Goal: Task Accomplishment & Management: Manage account settings

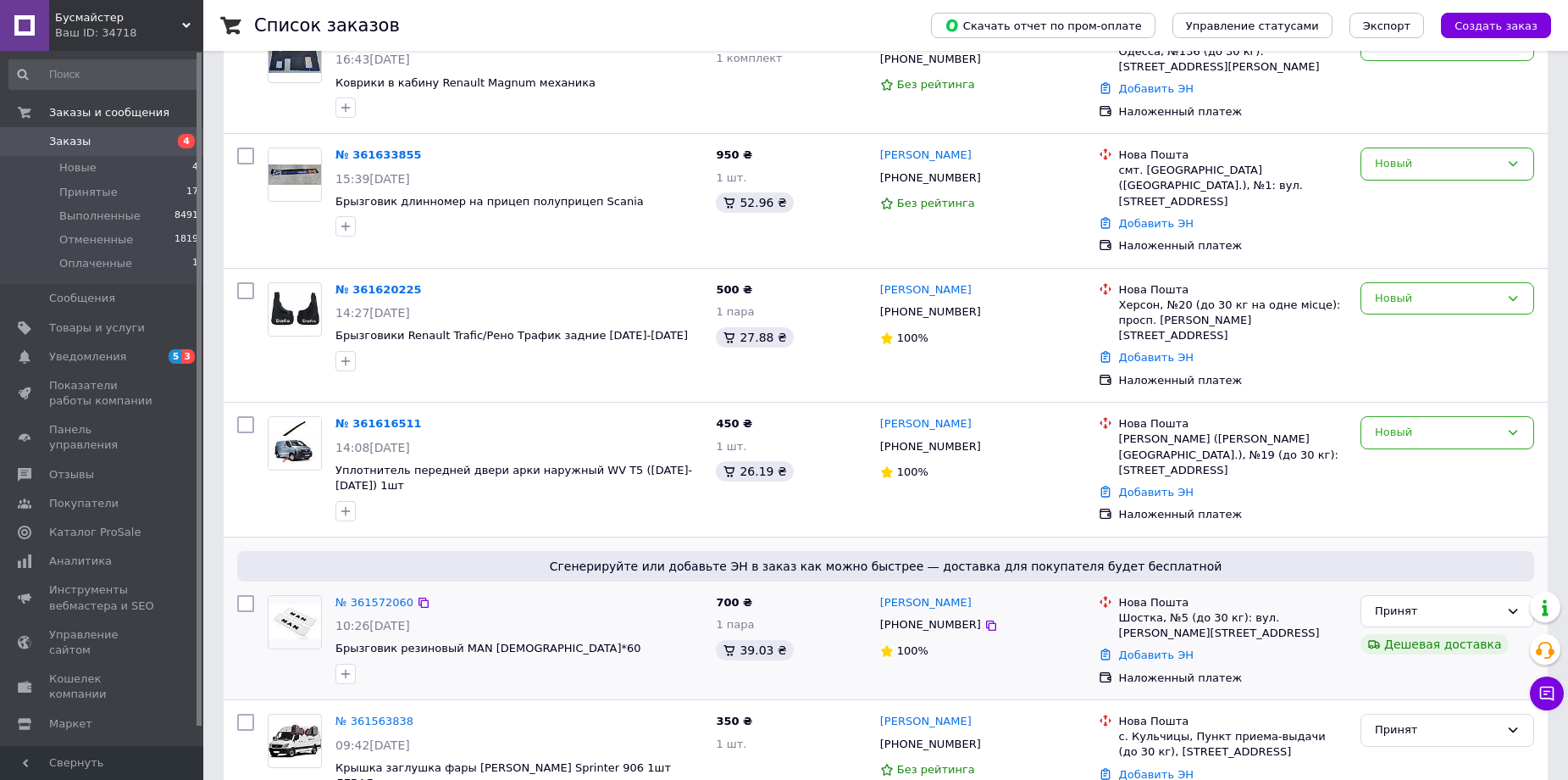
scroll to position [339, 0]
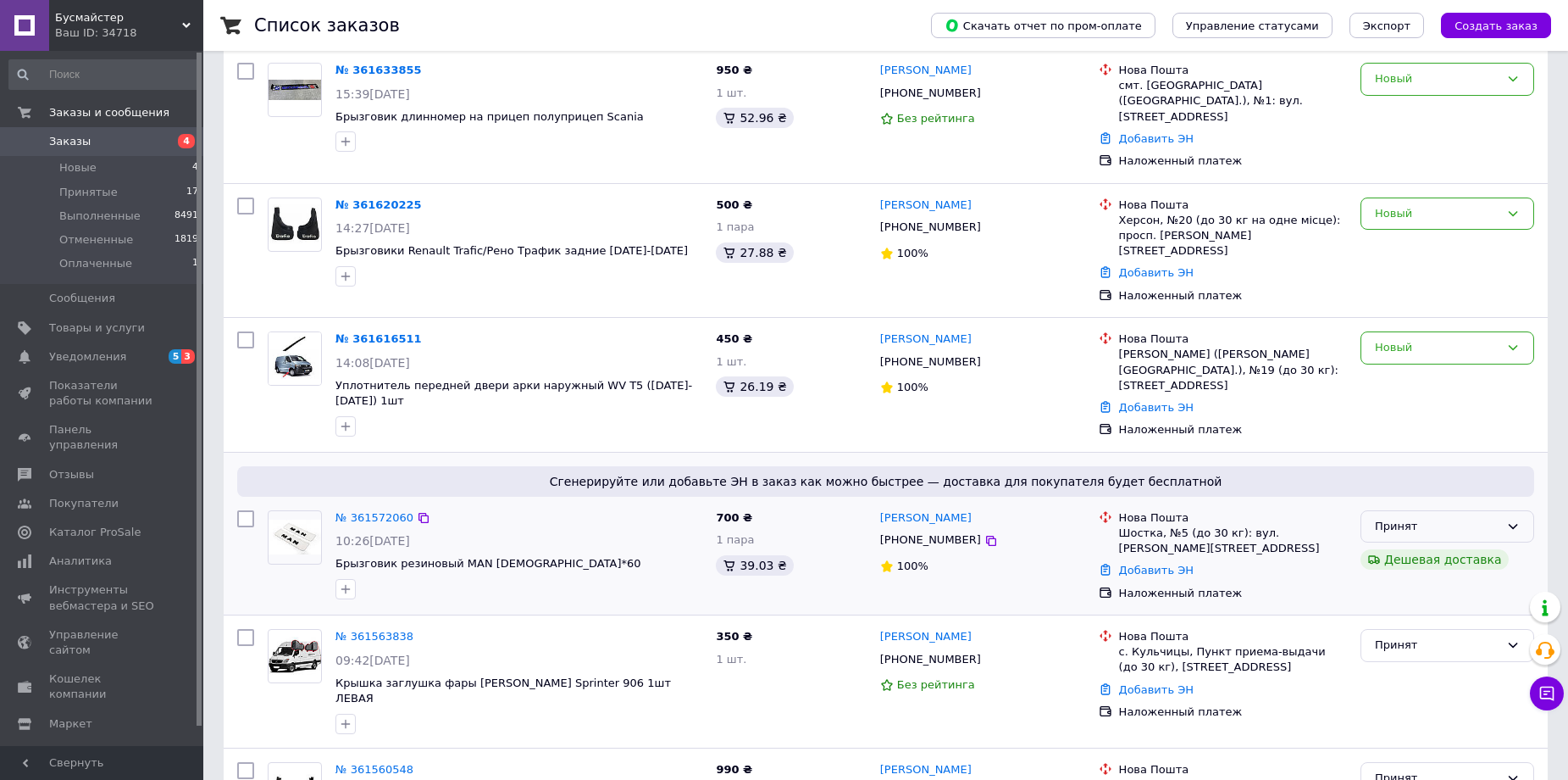
click at [1456, 518] on div "Принят" at bounding box center [1437, 527] width 124 height 18
click at [1413, 578] on li "Отменен" at bounding box center [1447, 593] width 172 height 32
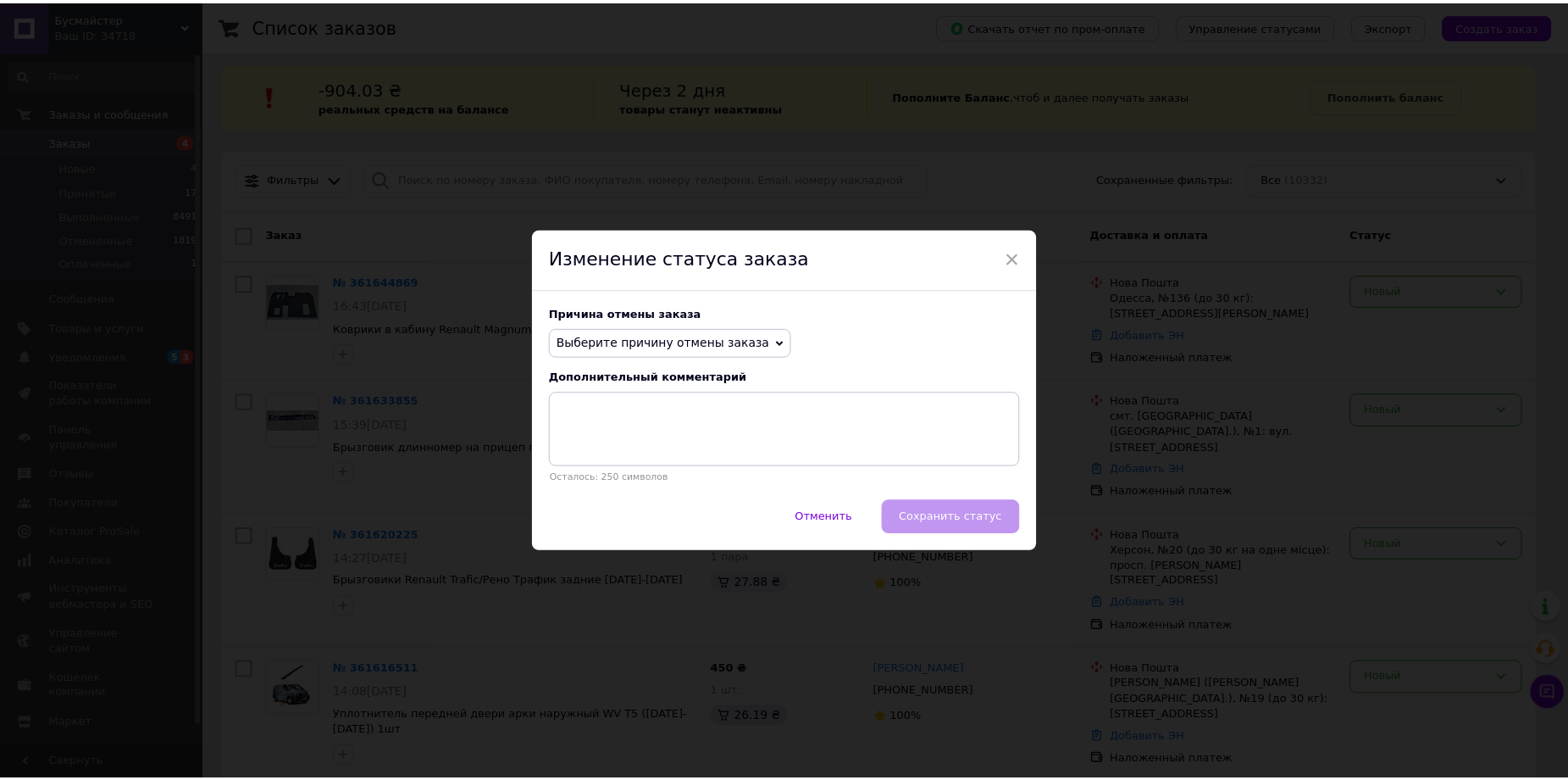
scroll to position [0, 0]
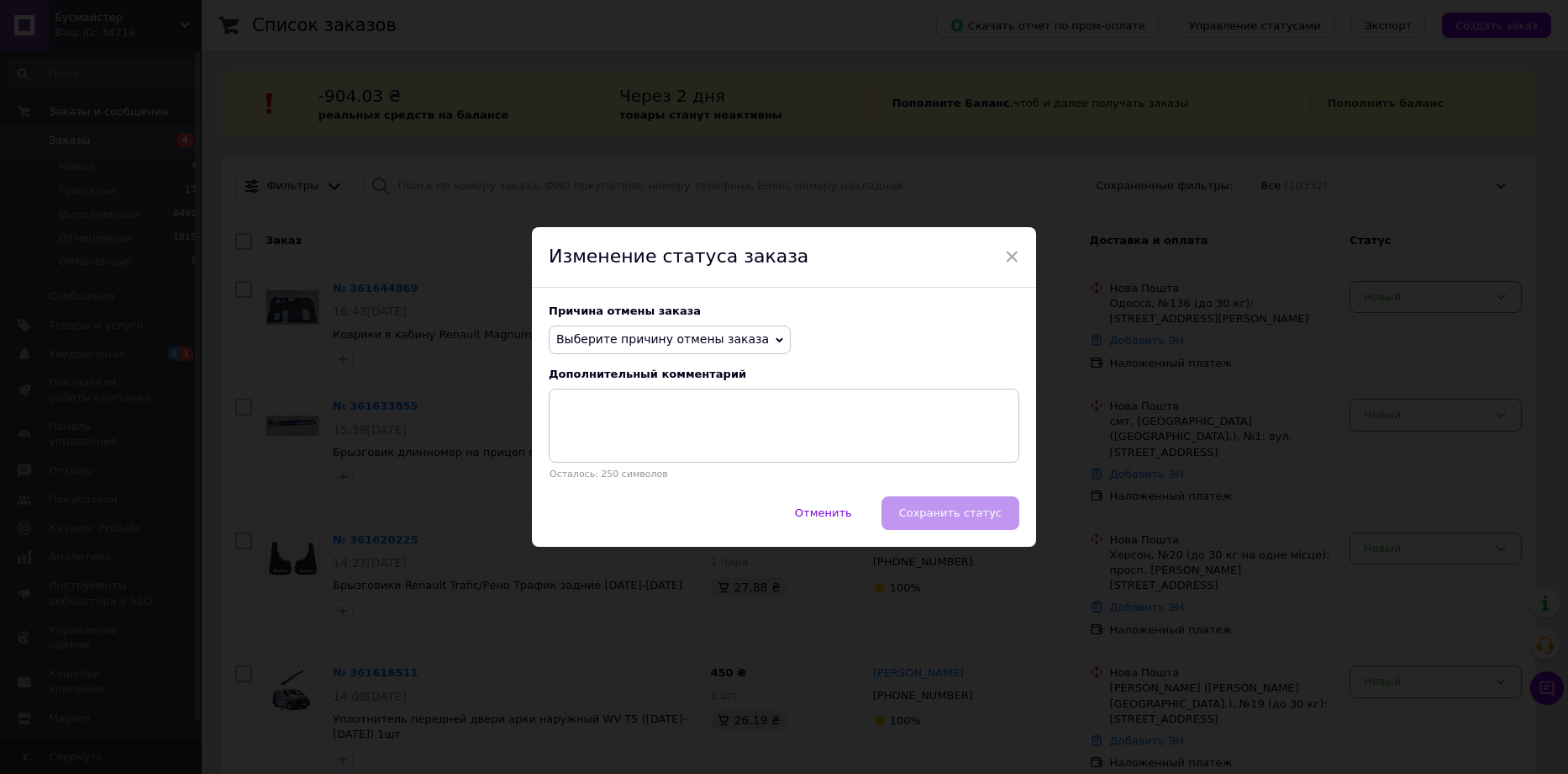
click at [601, 340] on span "Выберите причину отмены заказа" at bounding box center [662, 338] width 213 height 13
click at [650, 372] on li "Нет в наличии" at bounding box center [669, 372] width 241 height 23
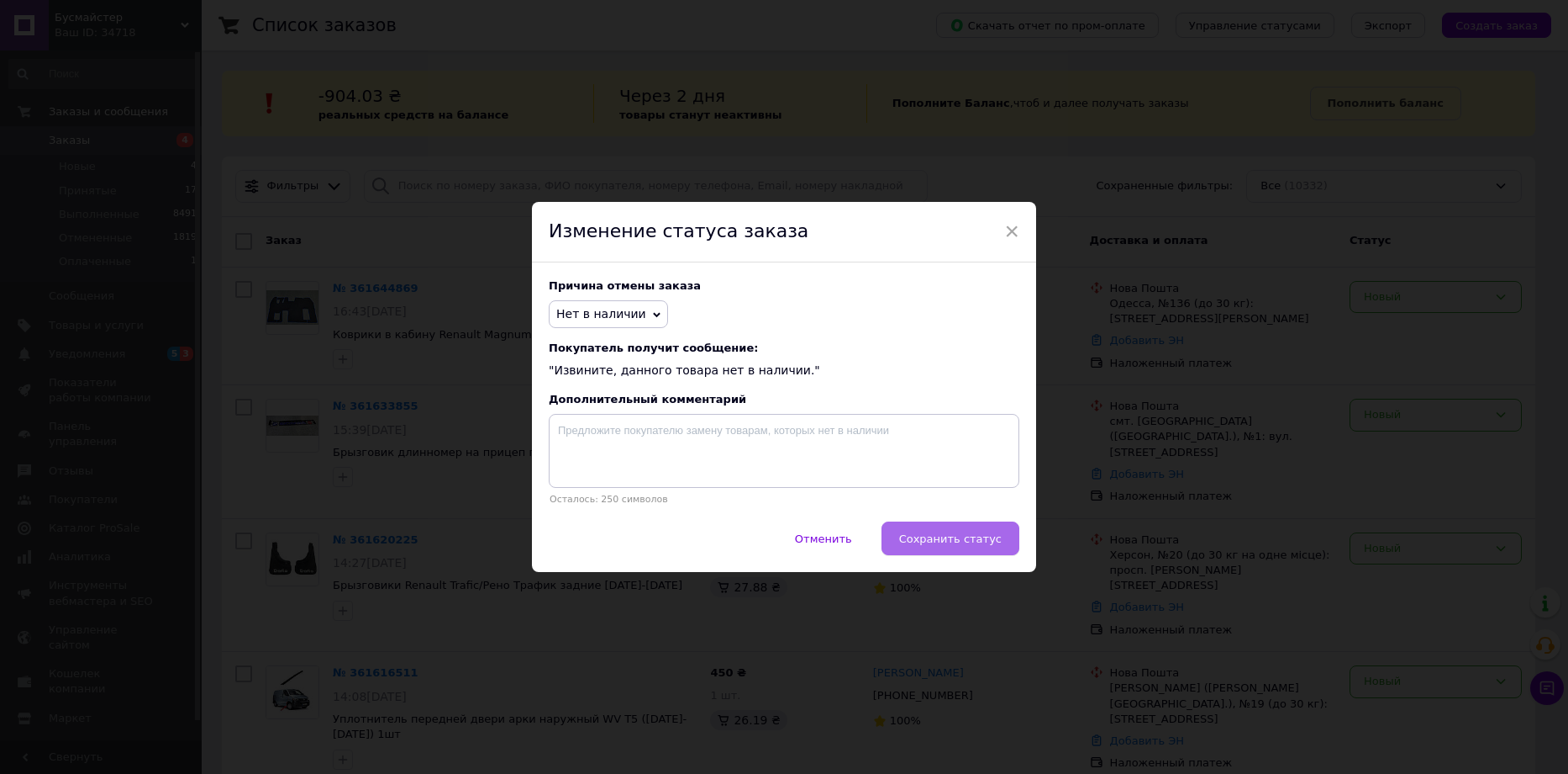
click at [973, 545] on span "Сохранить статус" at bounding box center [951, 538] width 103 height 13
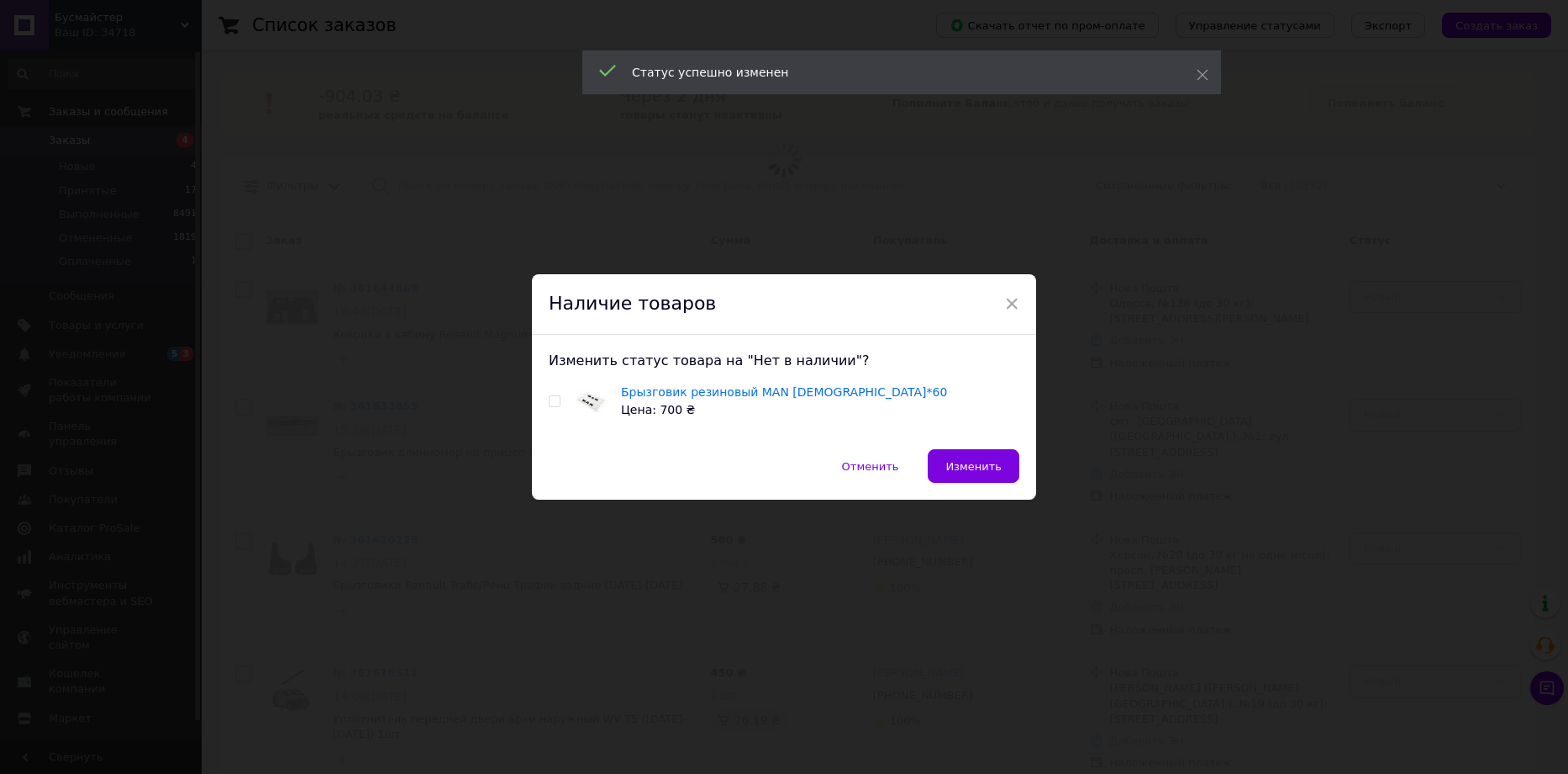
click at [555, 400] on input "checkbox" at bounding box center [554, 401] width 11 height 11
checkbox input "true"
click at [984, 469] on span "Изменить" at bounding box center [973, 466] width 56 height 13
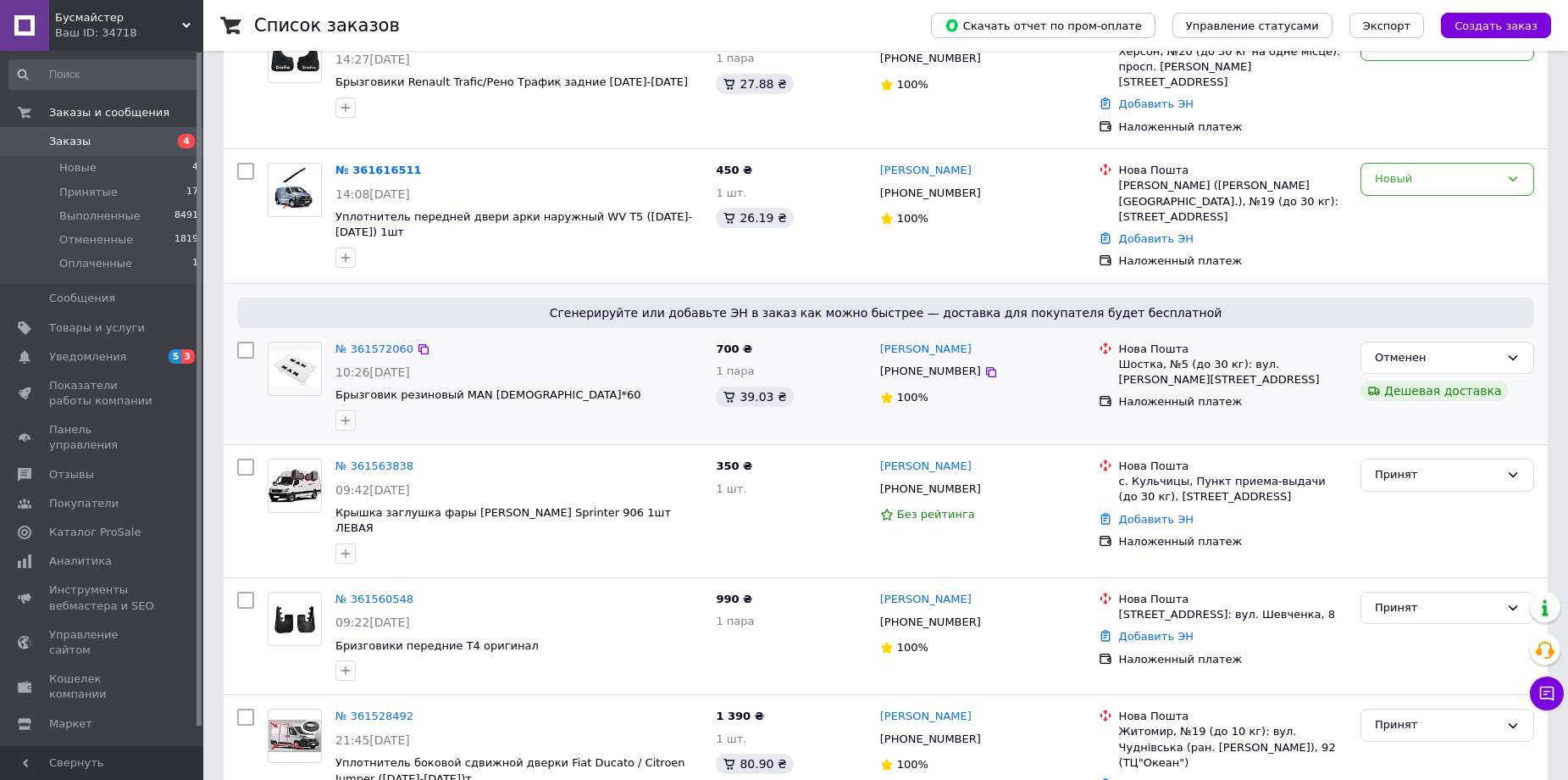
scroll to position [508, 0]
click at [1410, 465] on div "Принят" at bounding box center [1437, 474] width 124 height 18
click at [1423, 494] on li "Выполнен" at bounding box center [1447, 510] width 172 height 32
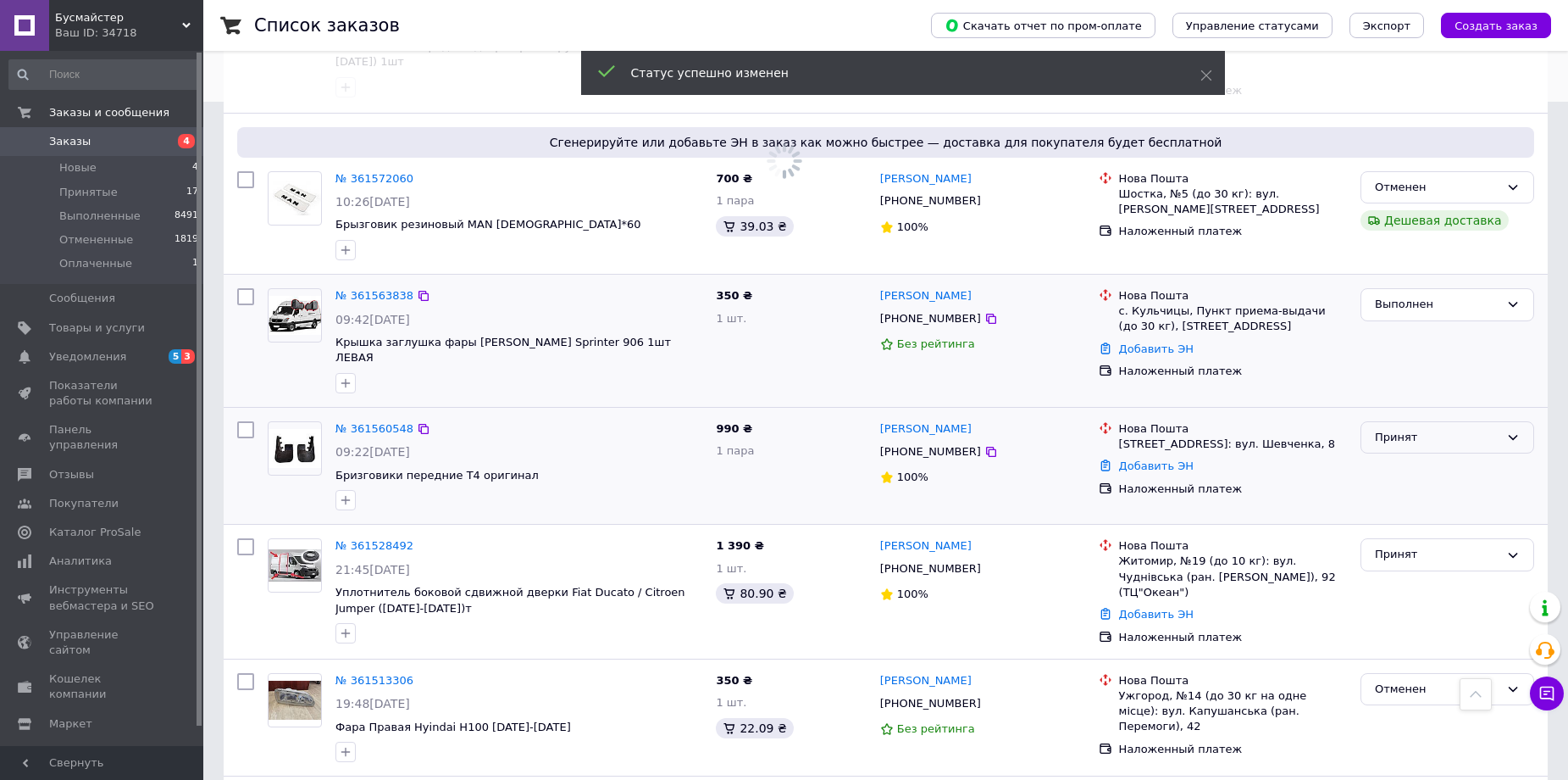
click at [1391, 429] on div "Принят" at bounding box center [1437, 437] width 124 height 18
click at [1395, 457] on li "Выполнен" at bounding box center [1447, 472] width 172 height 32
click at [1401, 546] on div "Принят" at bounding box center [1437, 555] width 124 height 18
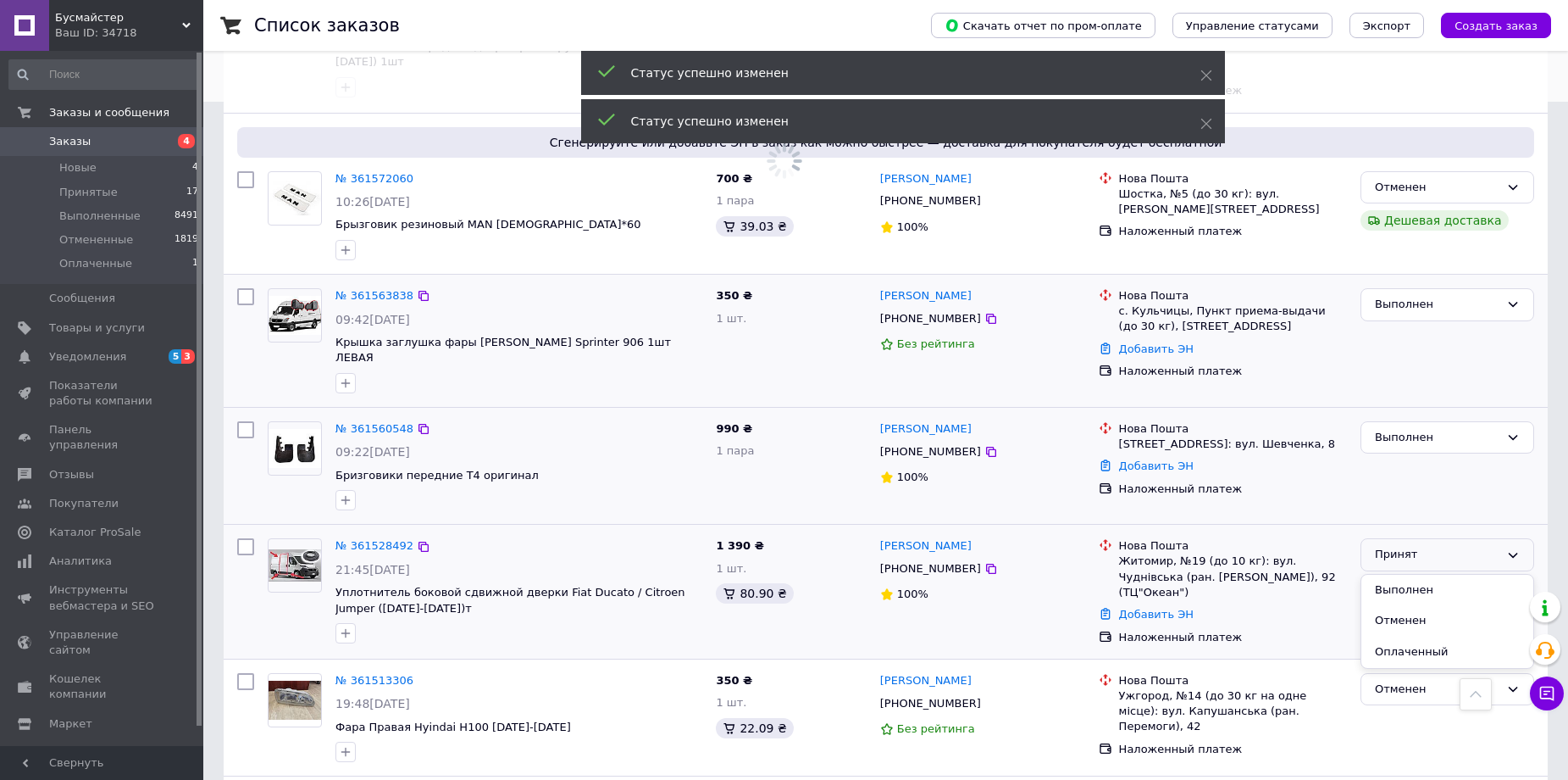
click at [1402, 575] on li "Выполнен" at bounding box center [1447, 591] width 172 height 32
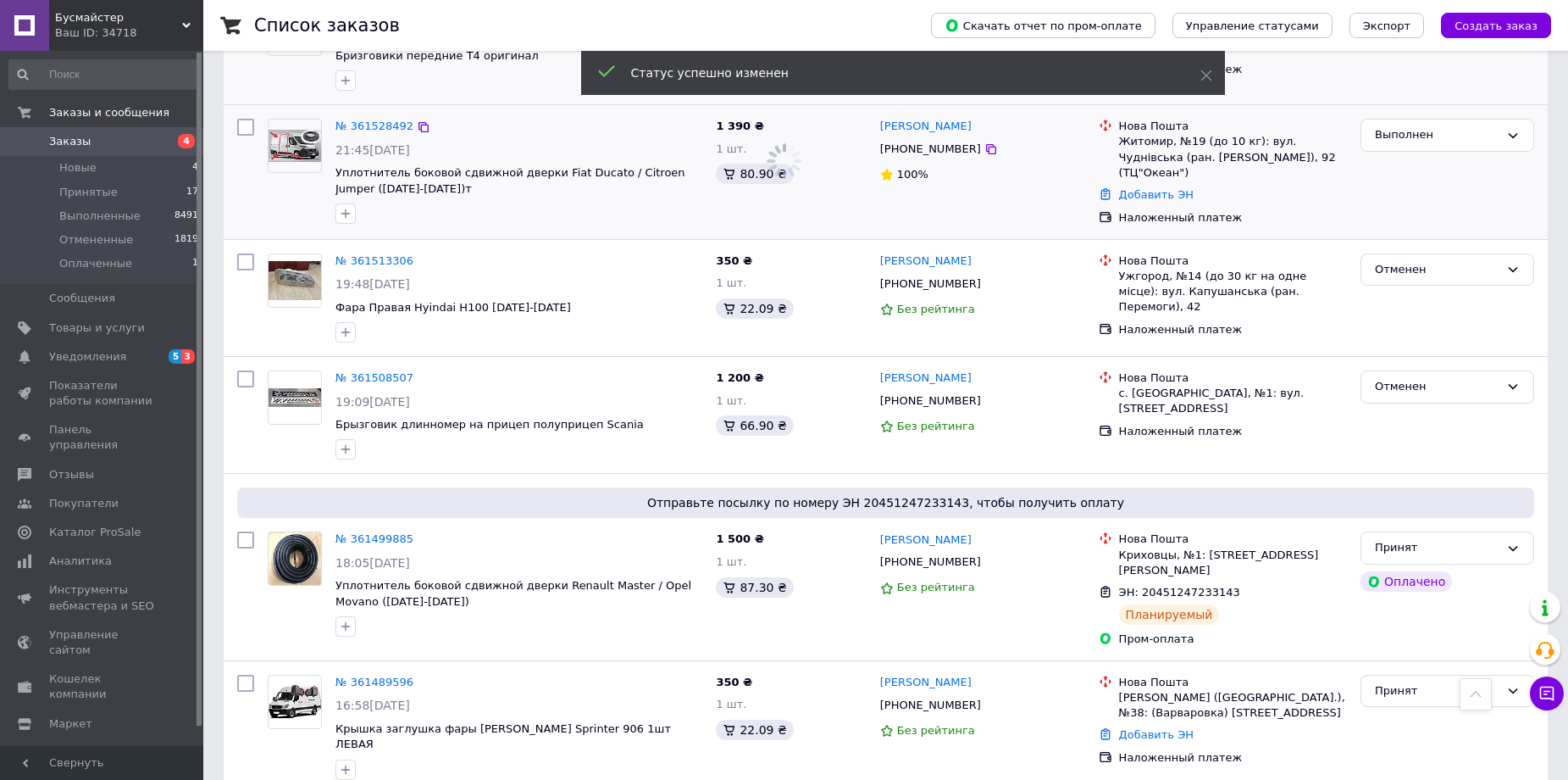
scroll to position [1271, 0]
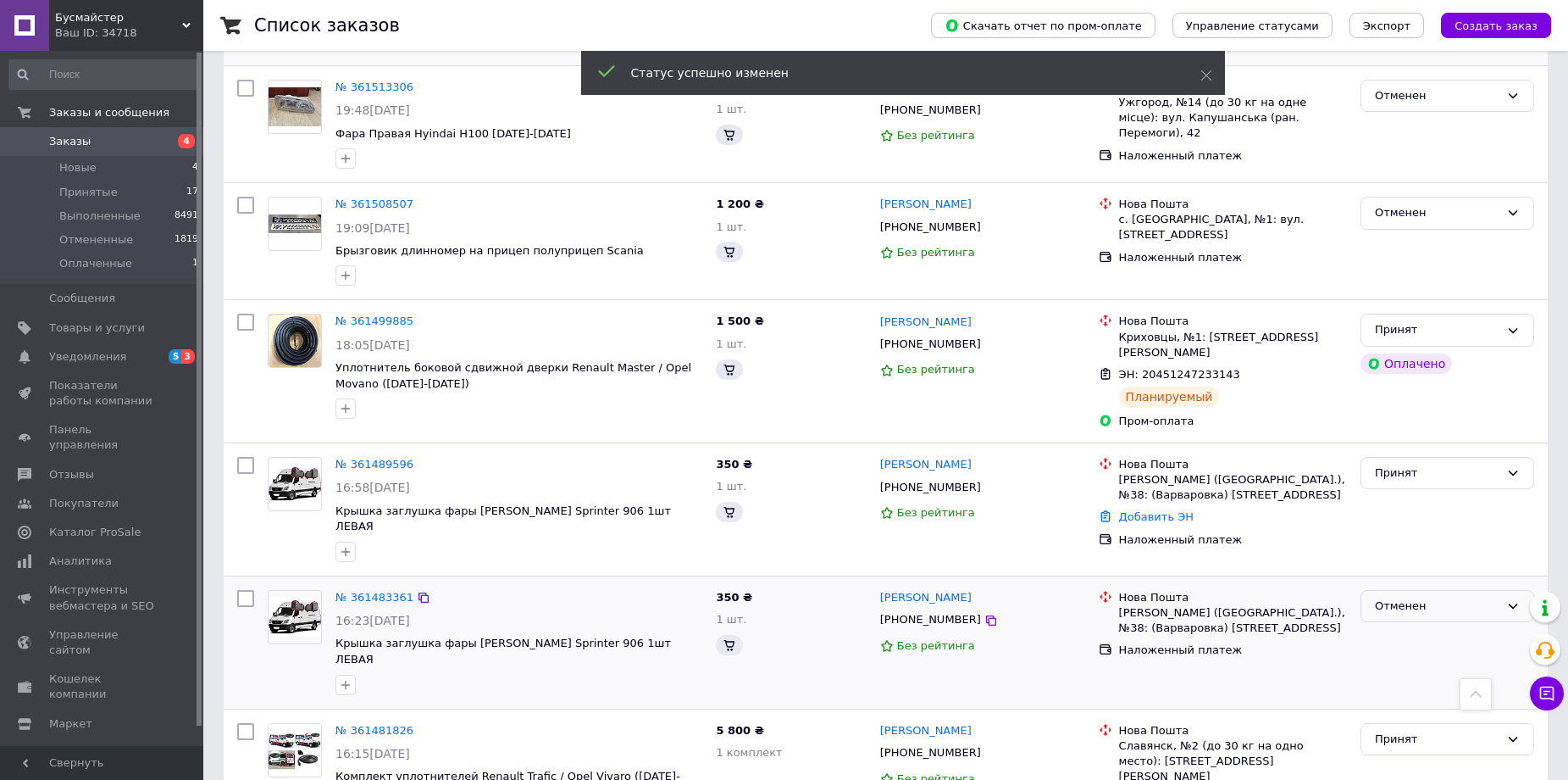
click at [1411, 450] on div "Принят" at bounding box center [1447, 508] width 187 height 118
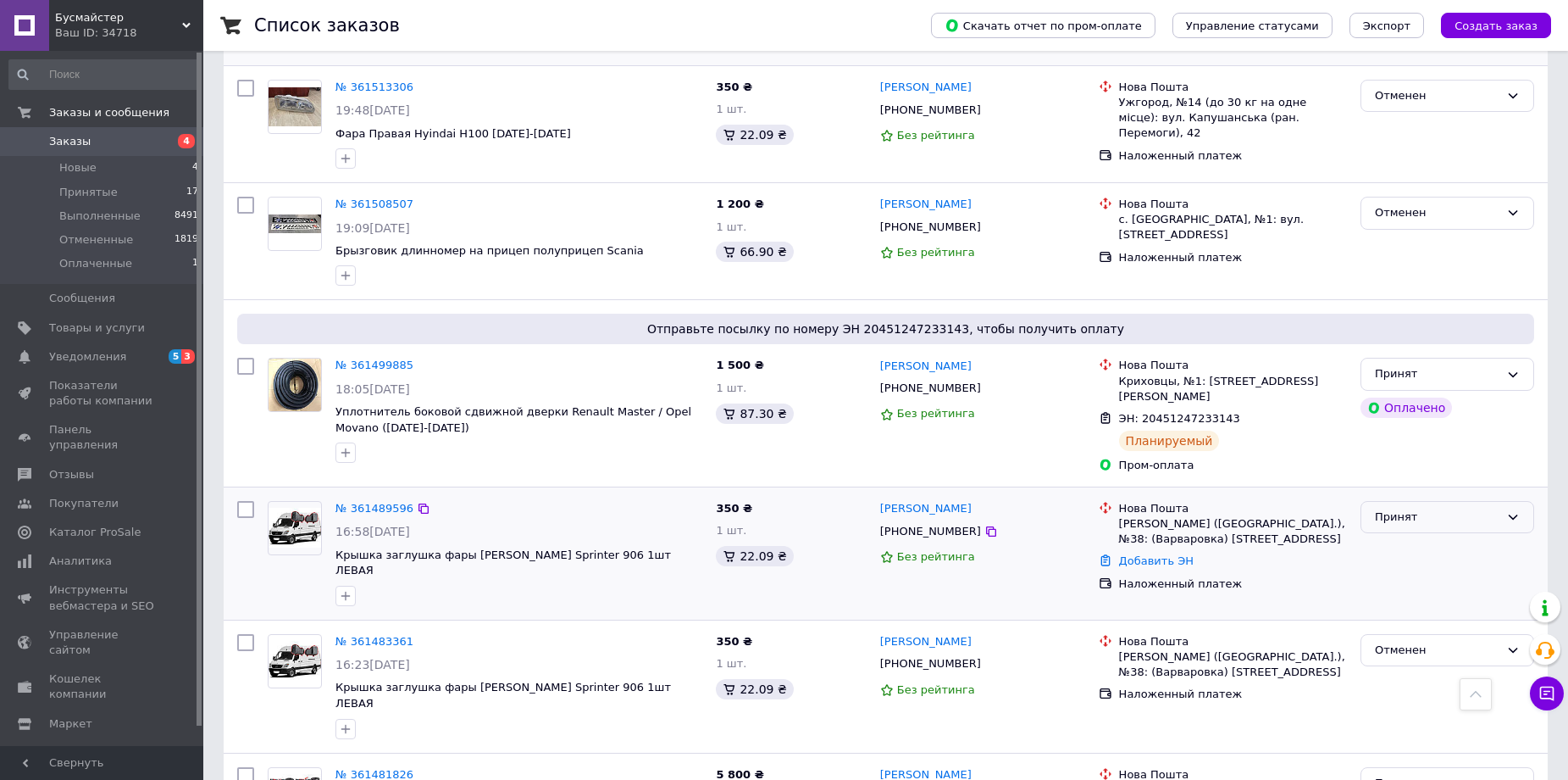
click at [1396, 508] on div "Принят" at bounding box center [1437, 517] width 124 height 18
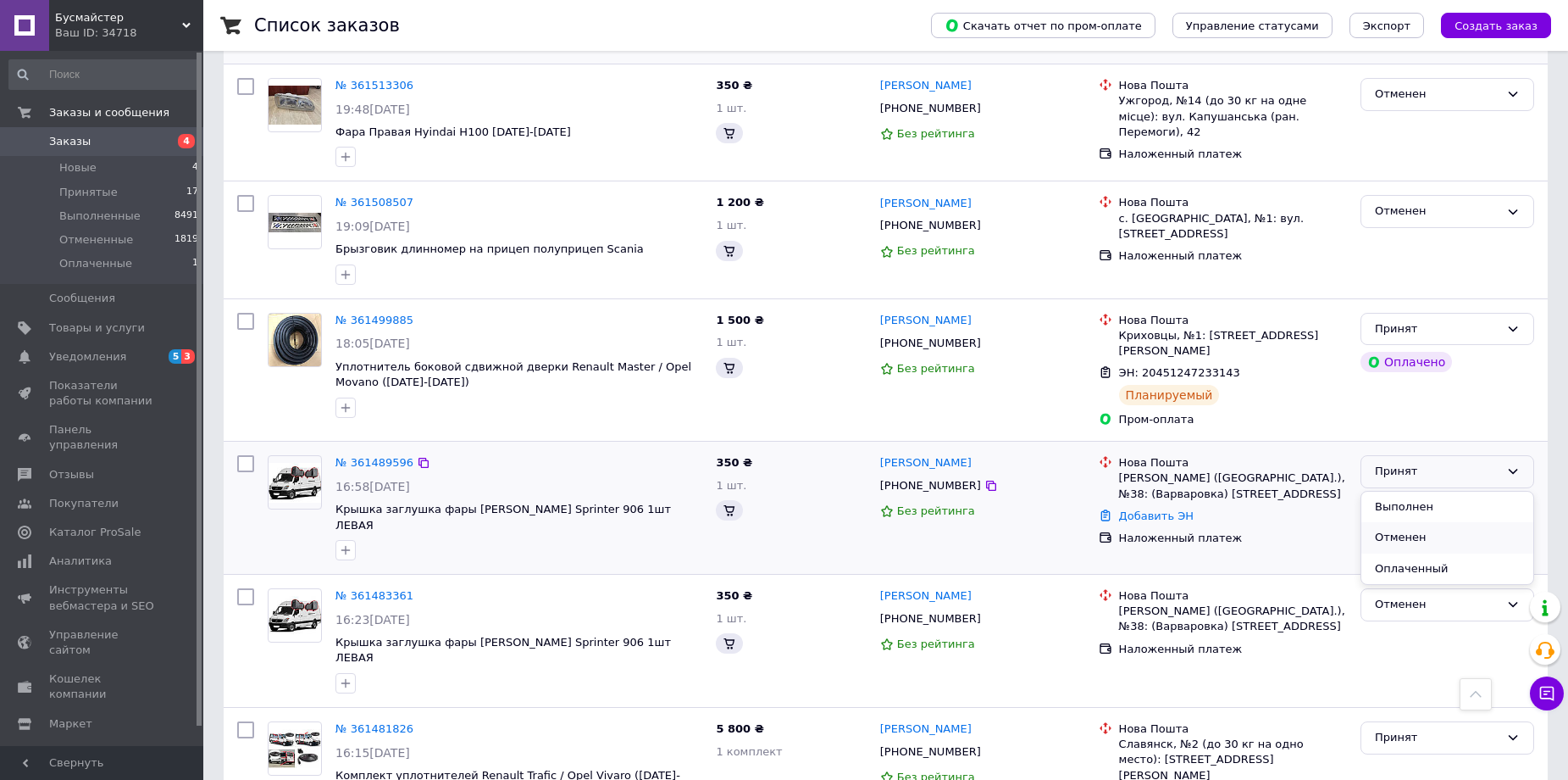
click at [1396, 522] on li "Отменен" at bounding box center [1447, 538] width 172 height 32
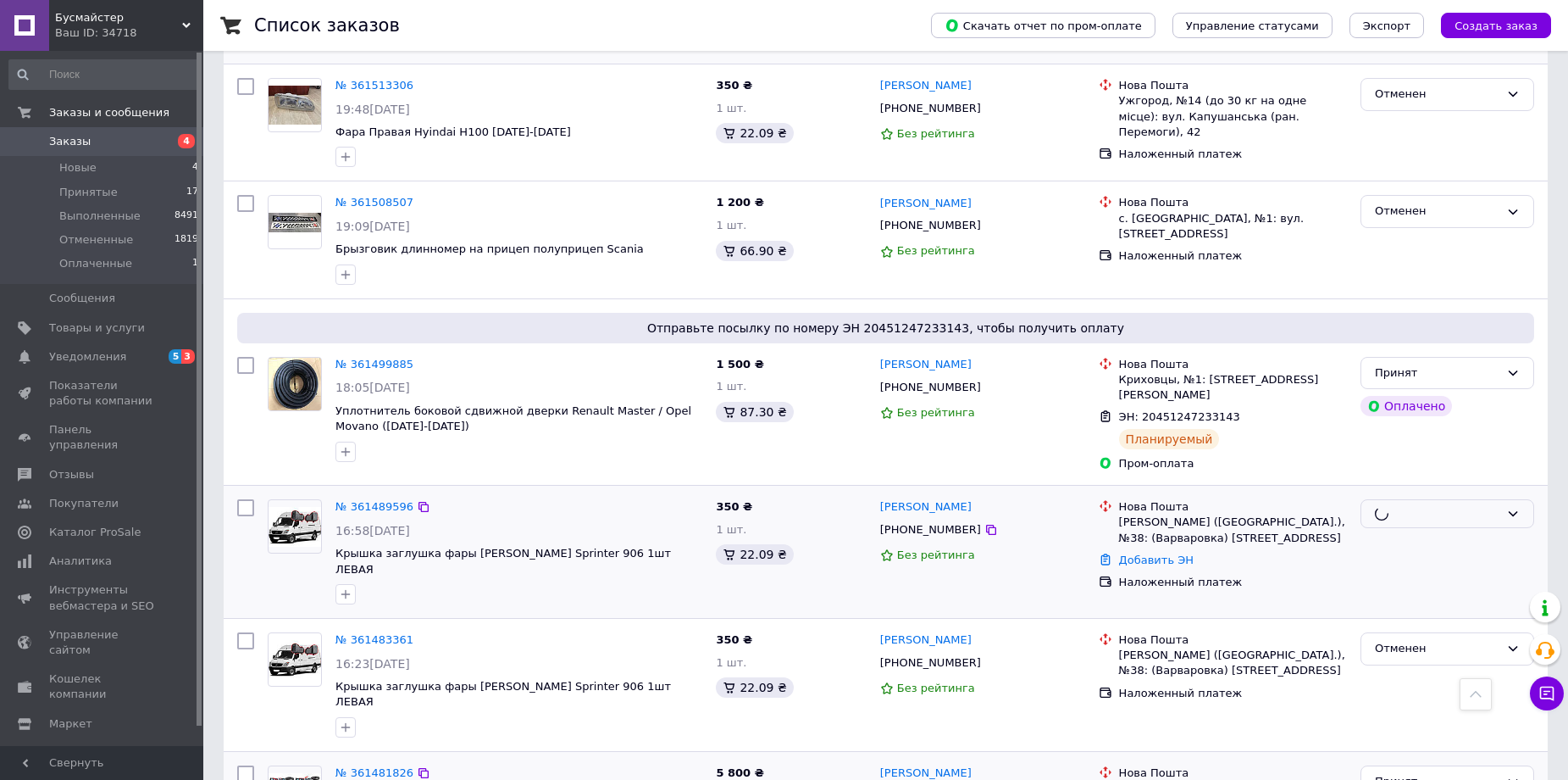
scroll to position [1526, 0]
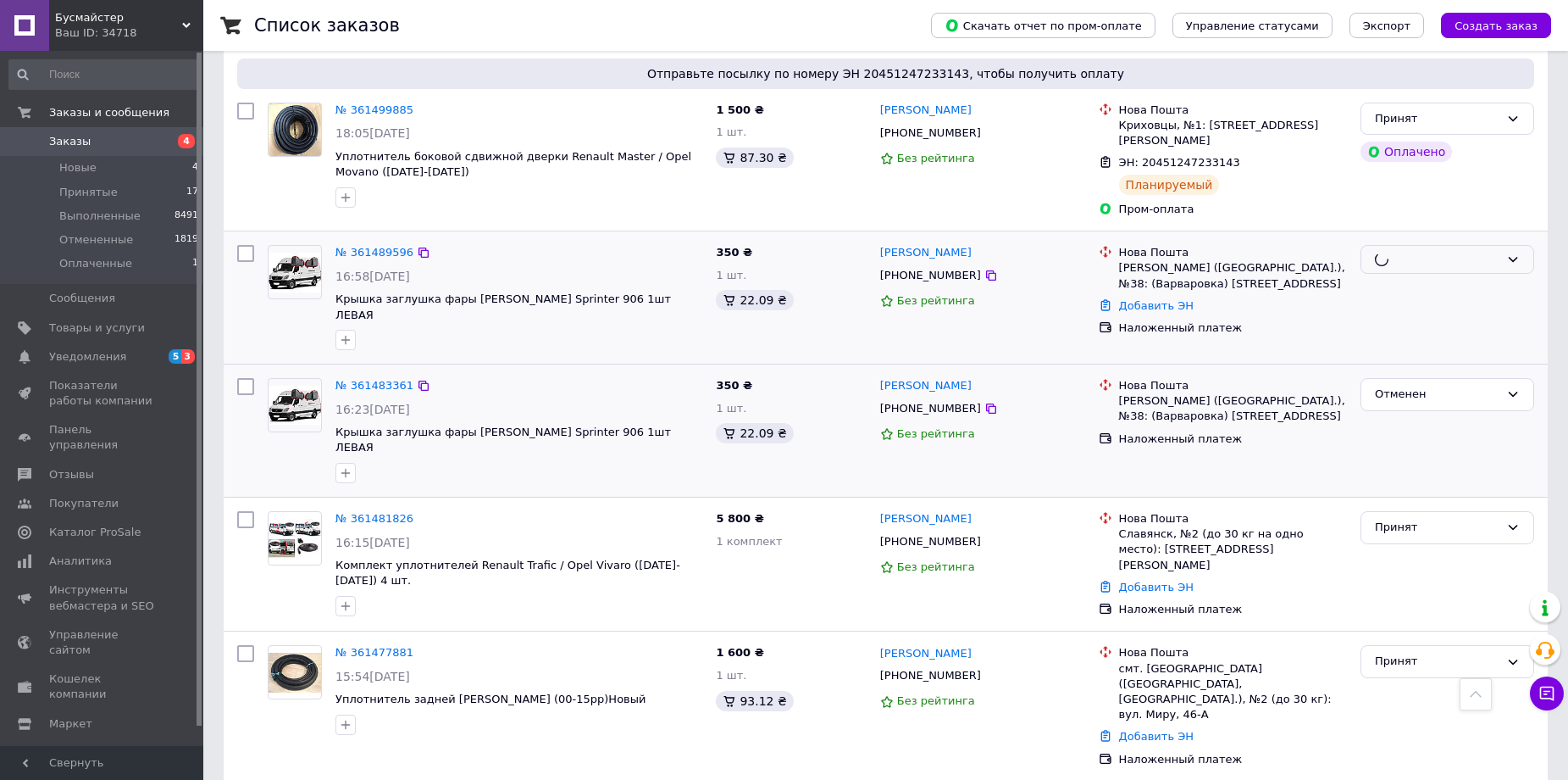
click at [1396, 519] on div "Принят" at bounding box center [1437, 528] width 124 height 18
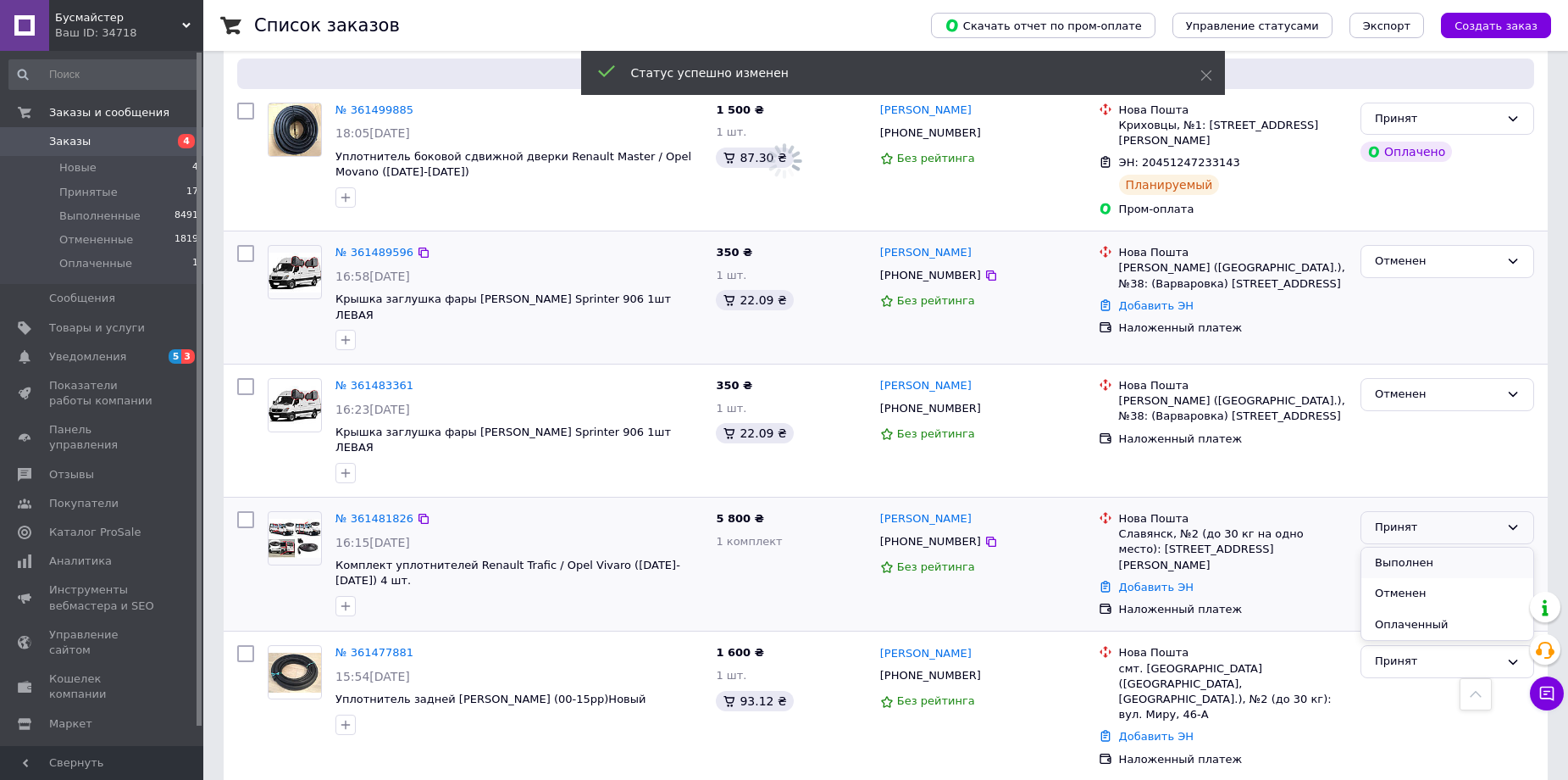
click at [1400, 548] on li "Выполнен" at bounding box center [1447, 564] width 172 height 32
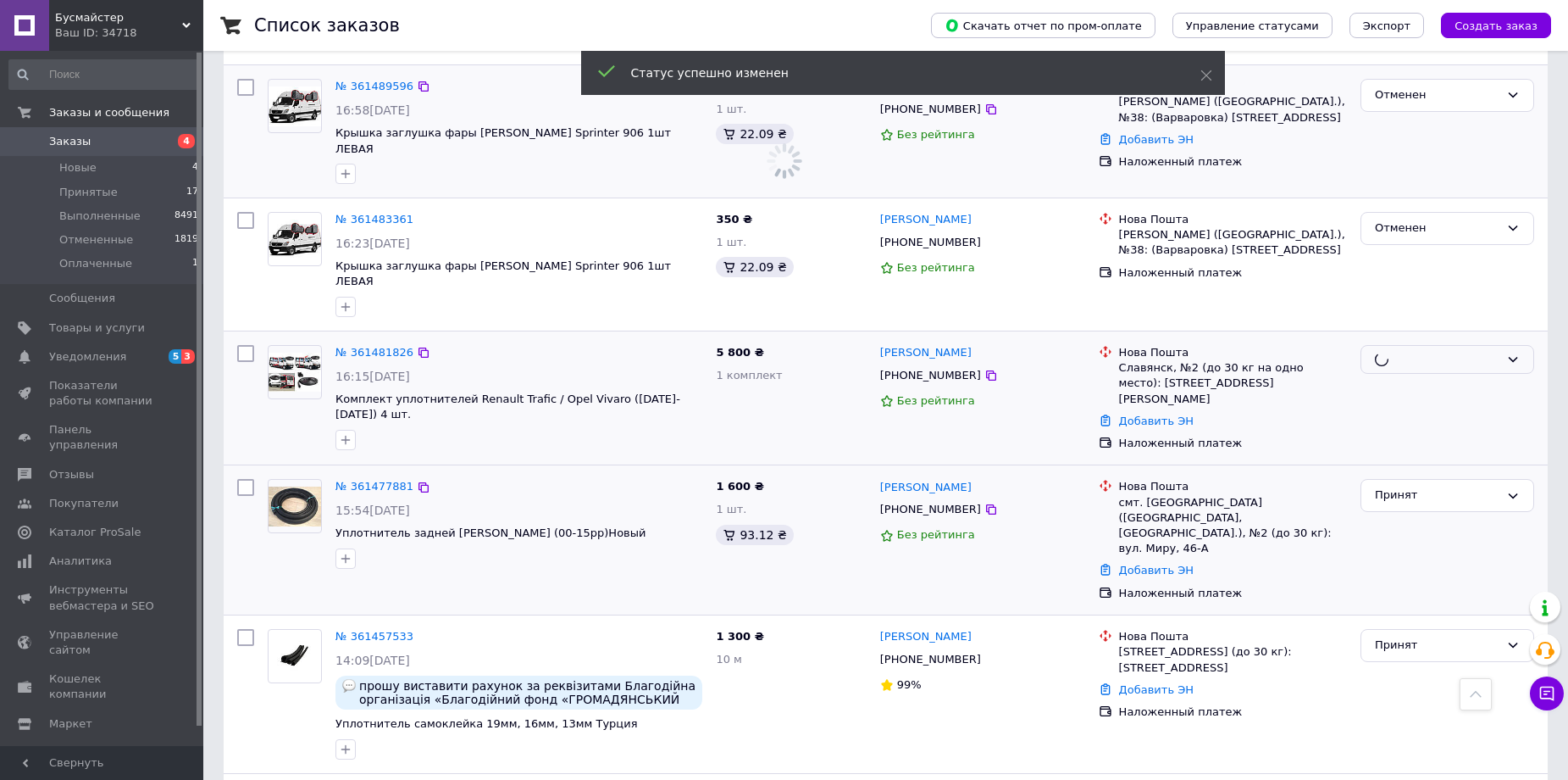
scroll to position [1695, 0]
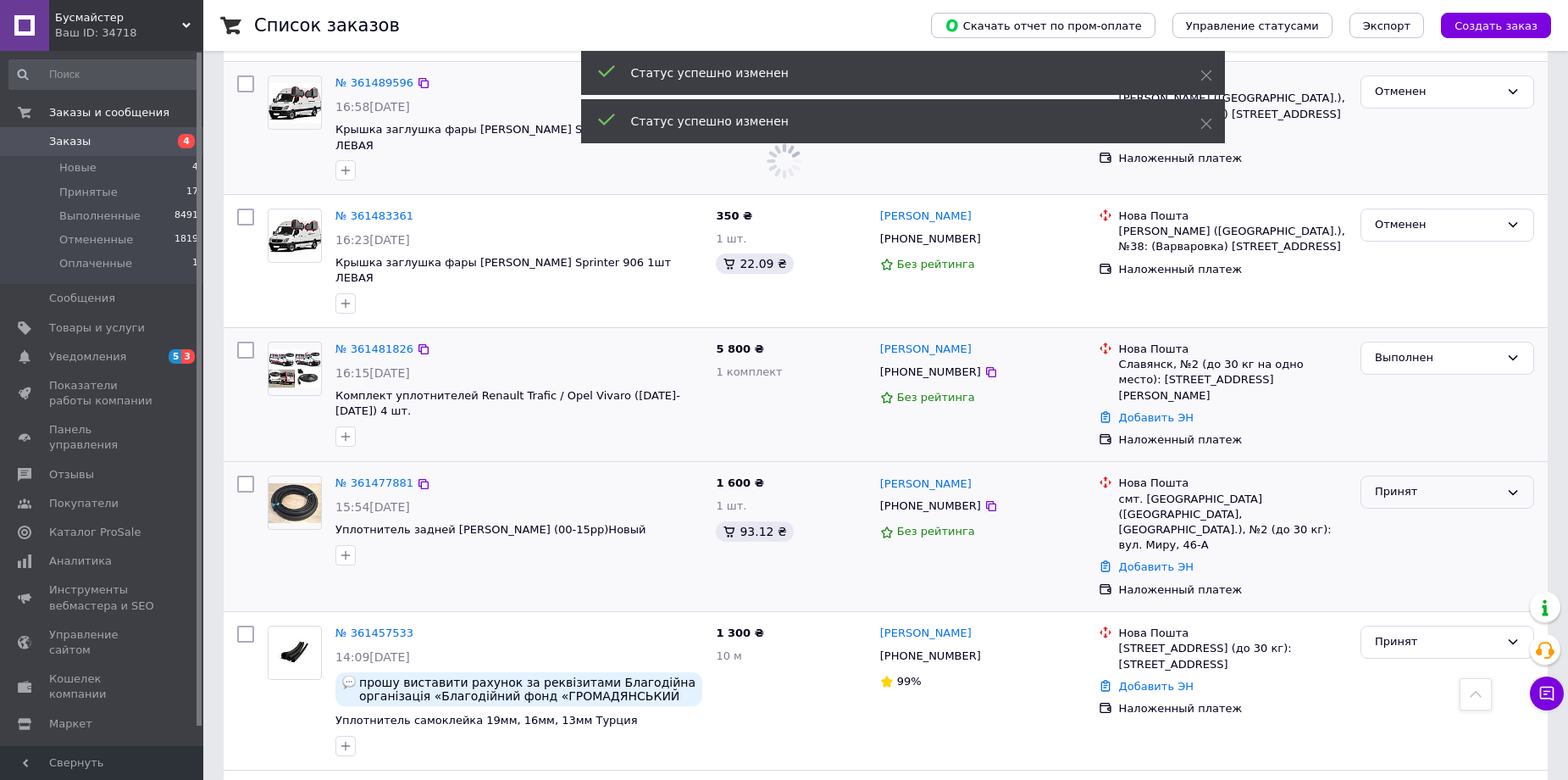
click at [1392, 483] on div "Принят" at bounding box center [1437, 492] width 124 height 18
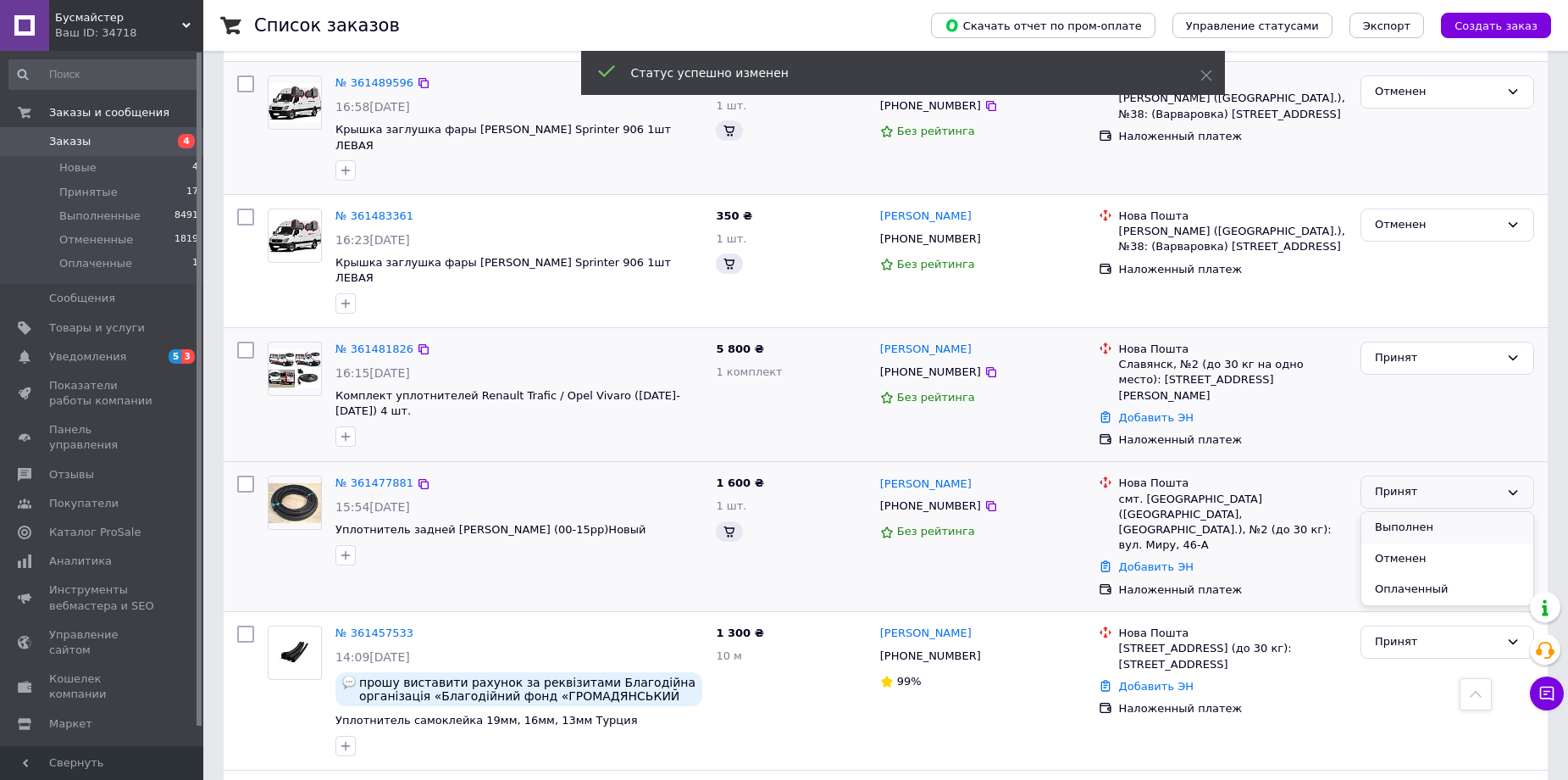
click at [1398, 512] on li "Выполнен" at bounding box center [1447, 528] width 172 height 32
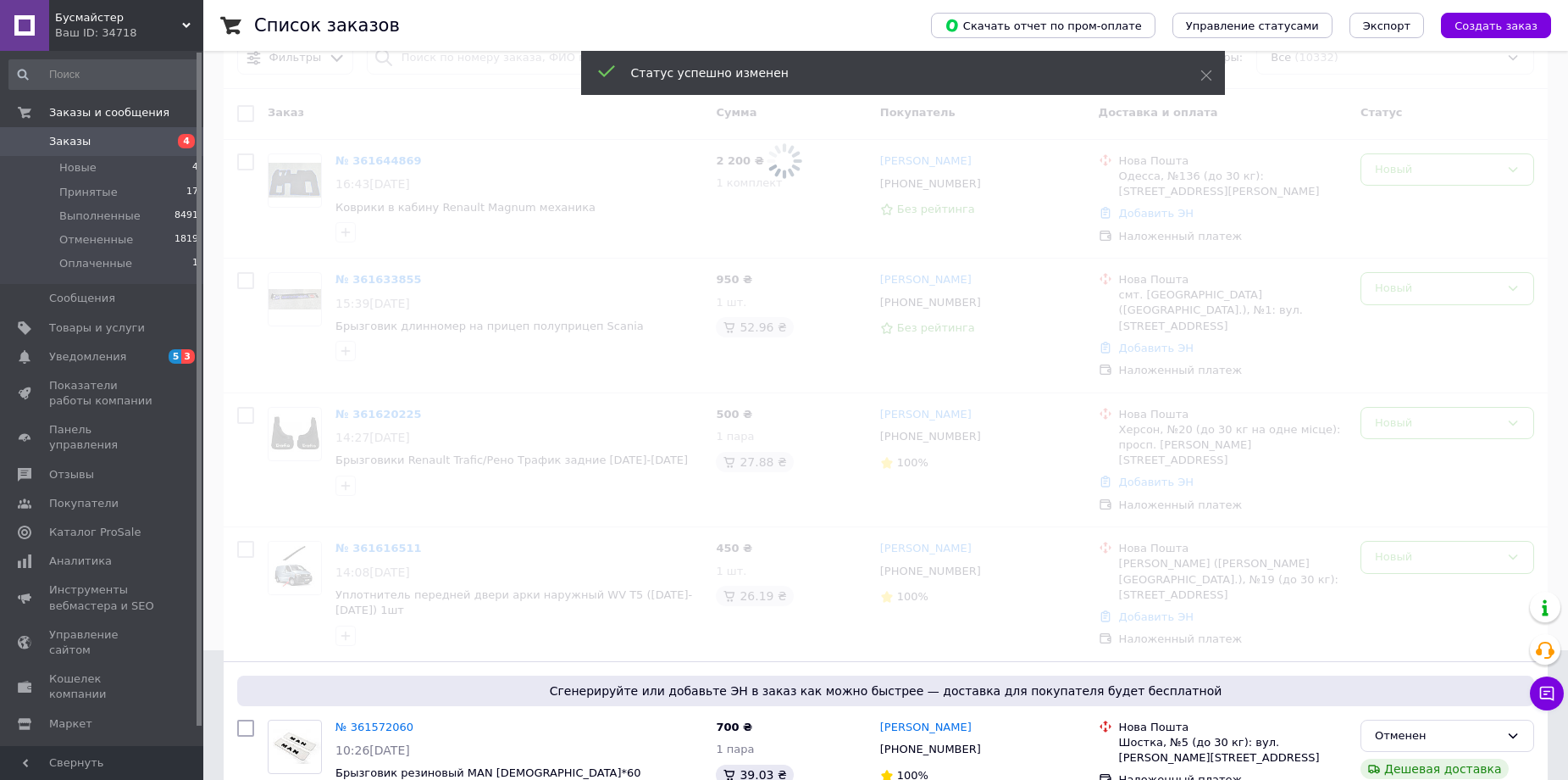
scroll to position [254, 0]
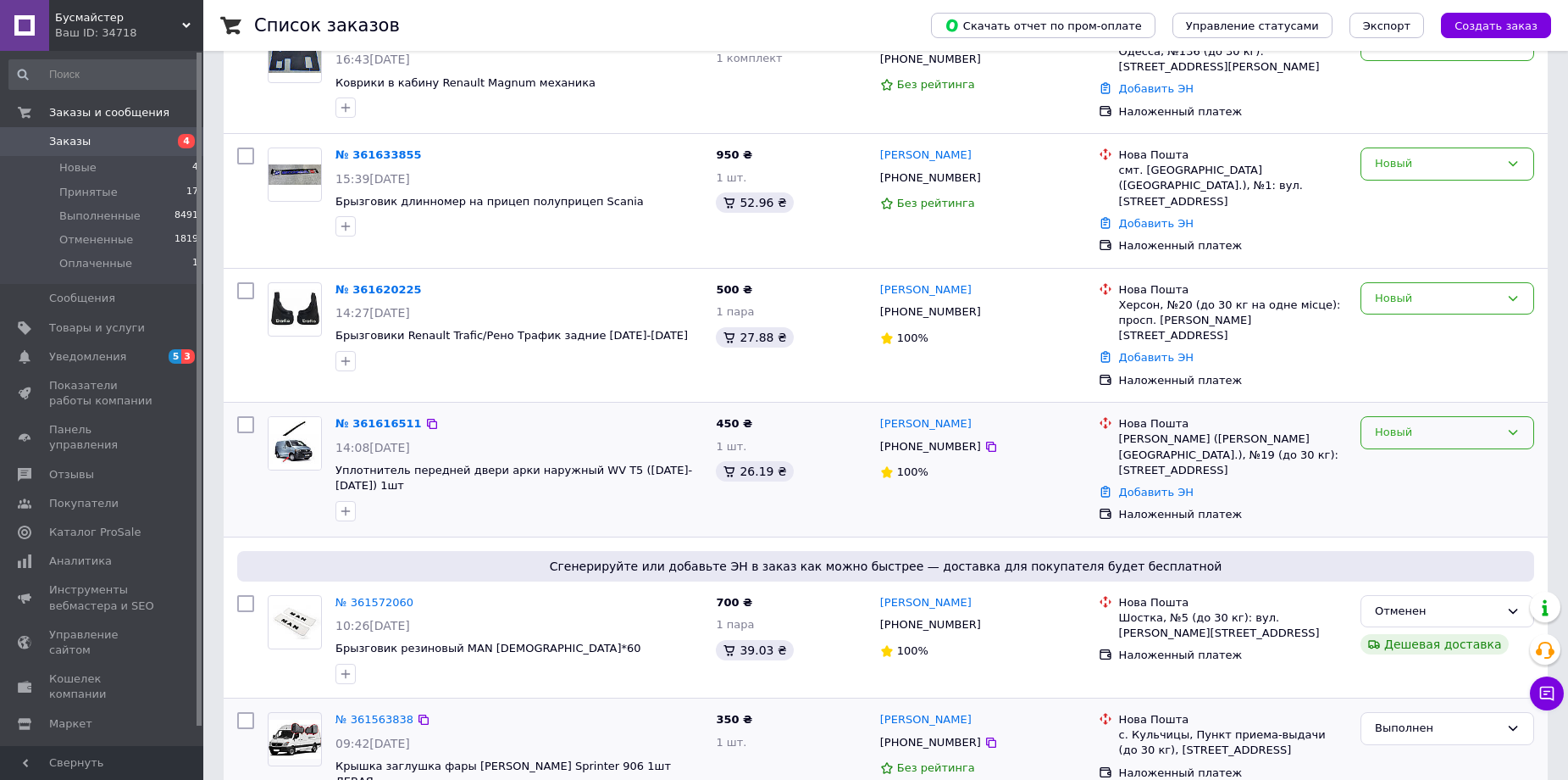
click at [1423, 423] on div "Новый" at bounding box center [1437, 432] width 124 height 18
click at [1414, 452] on li "Принят" at bounding box center [1447, 468] width 172 height 32
click at [1416, 290] on div "Новый" at bounding box center [1437, 299] width 124 height 18
click at [1408, 318] on li "Принят" at bounding box center [1447, 334] width 172 height 32
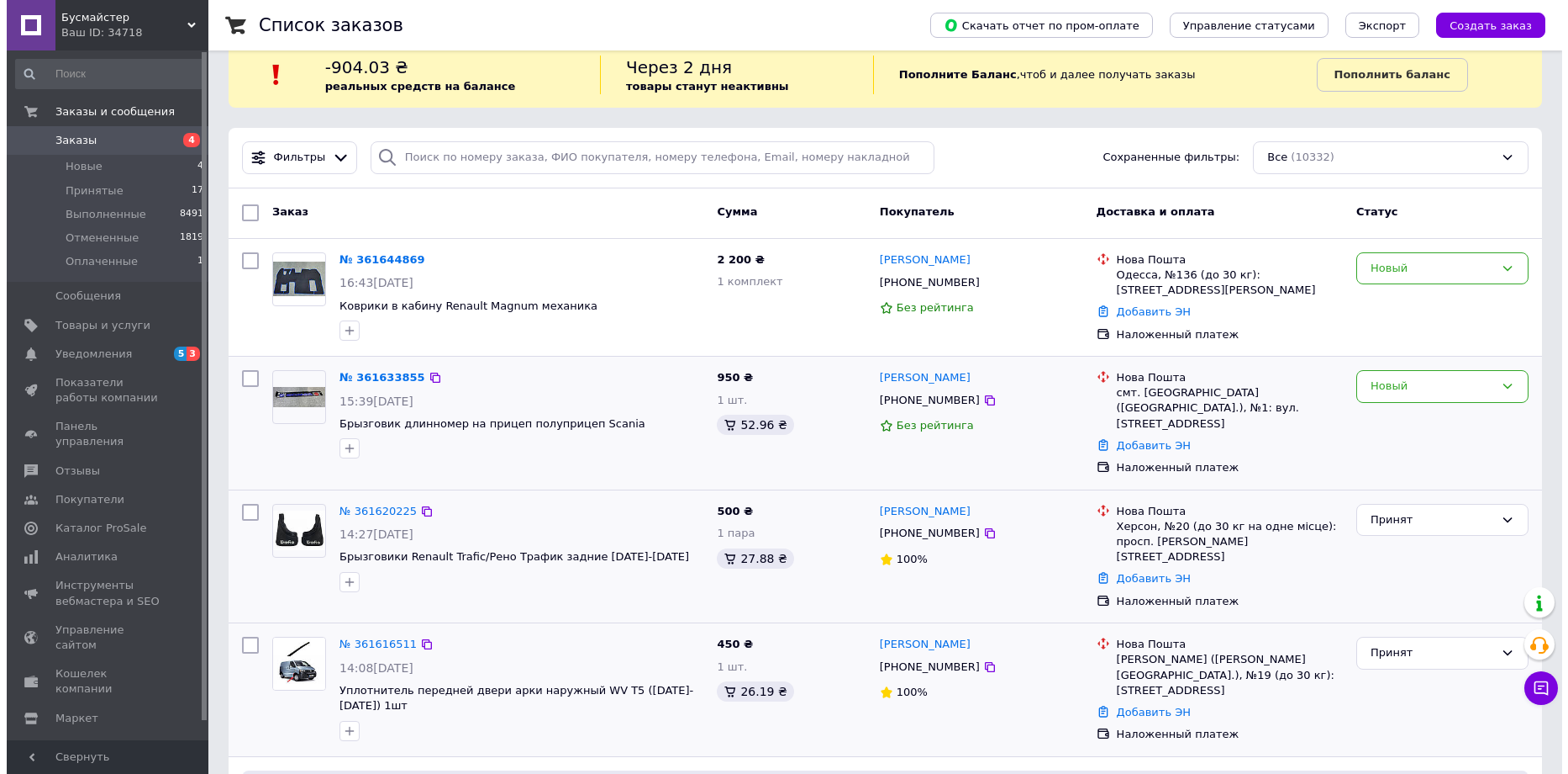
scroll to position [0, 0]
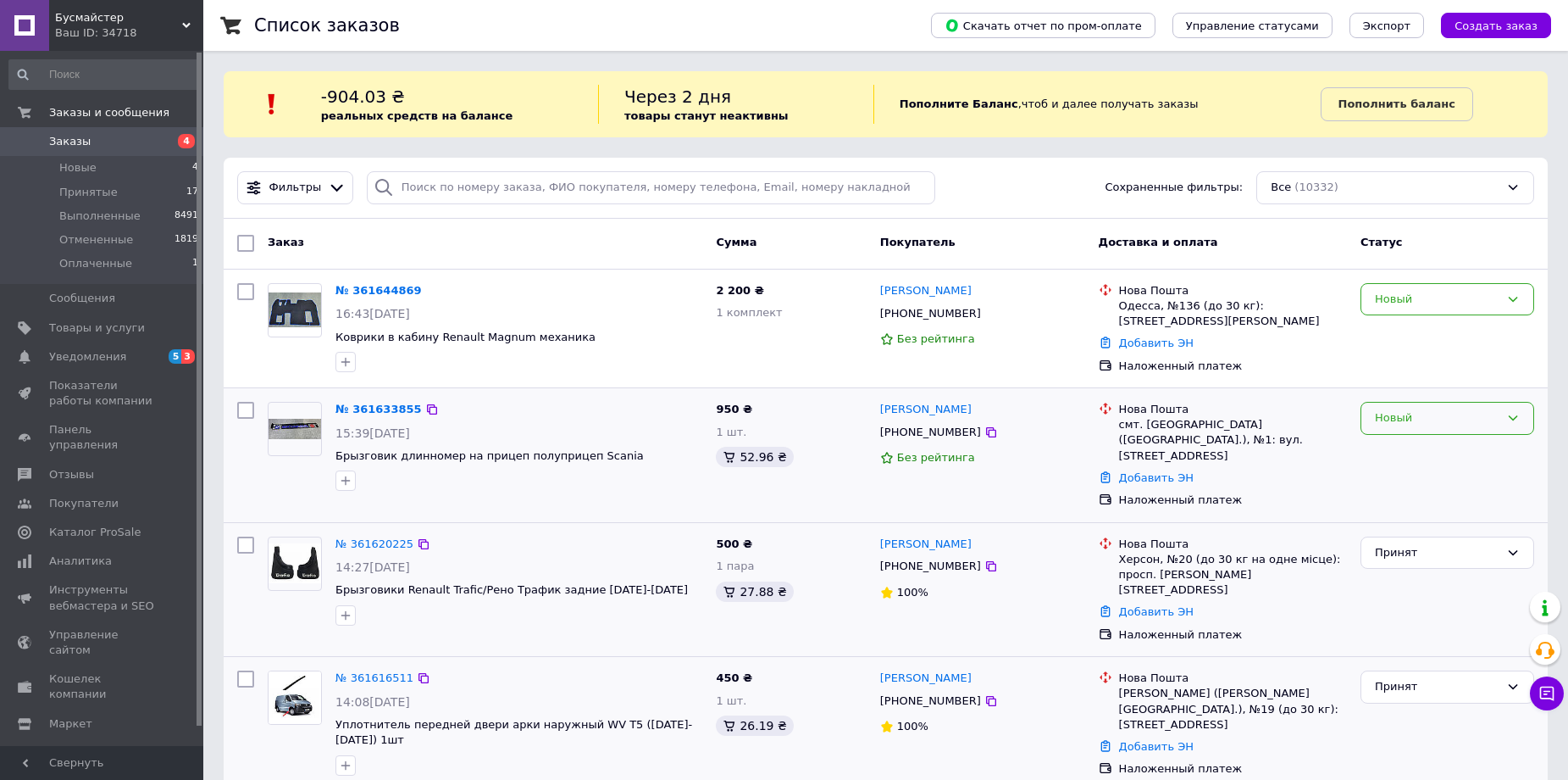
click at [1457, 421] on div "Новый" at bounding box center [1437, 418] width 124 height 18
click at [1438, 447] on li "Принят" at bounding box center [1447, 454] width 172 height 32
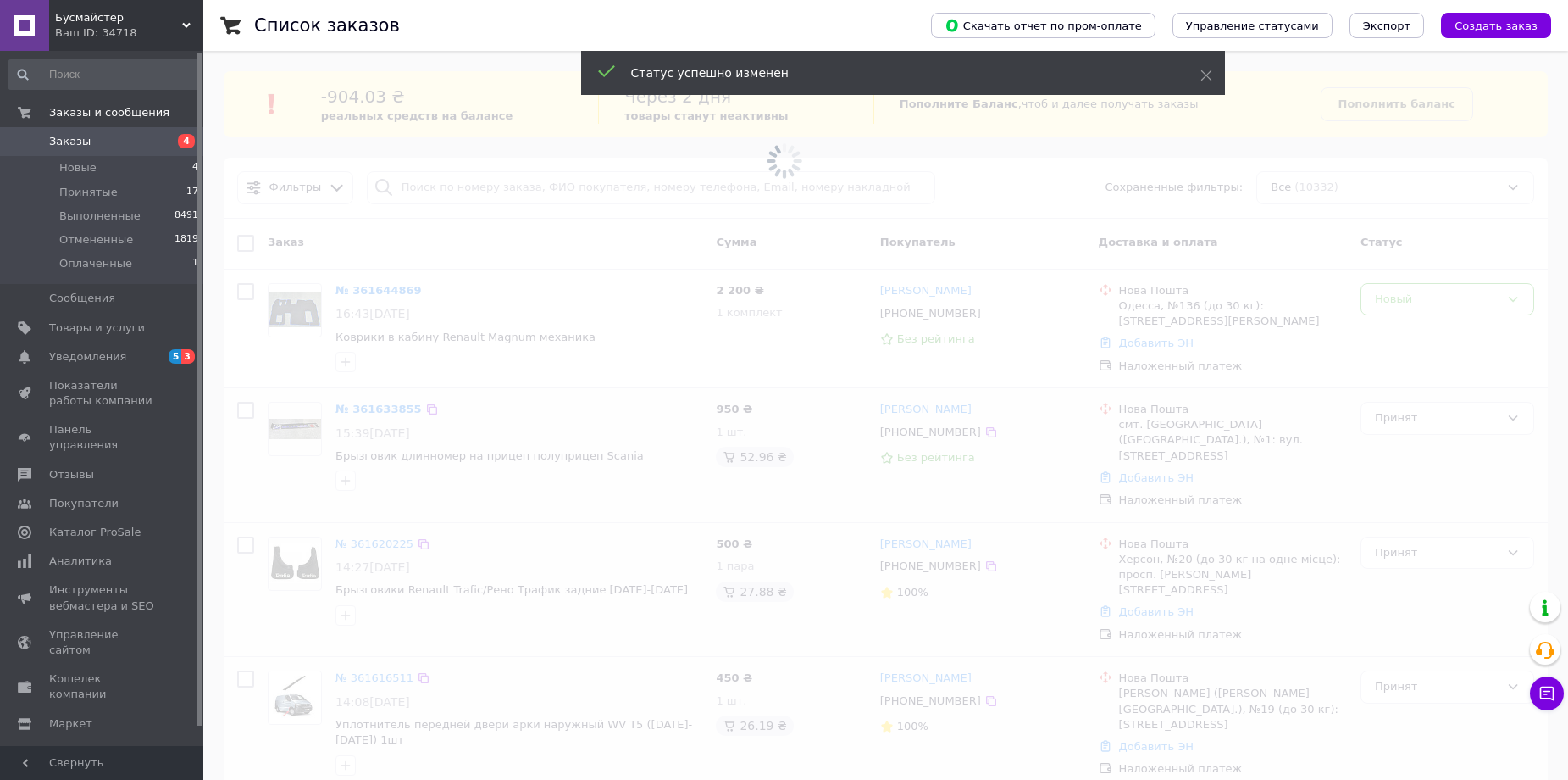
click at [1373, 107] on span at bounding box center [784, 160] width 1568 height 322
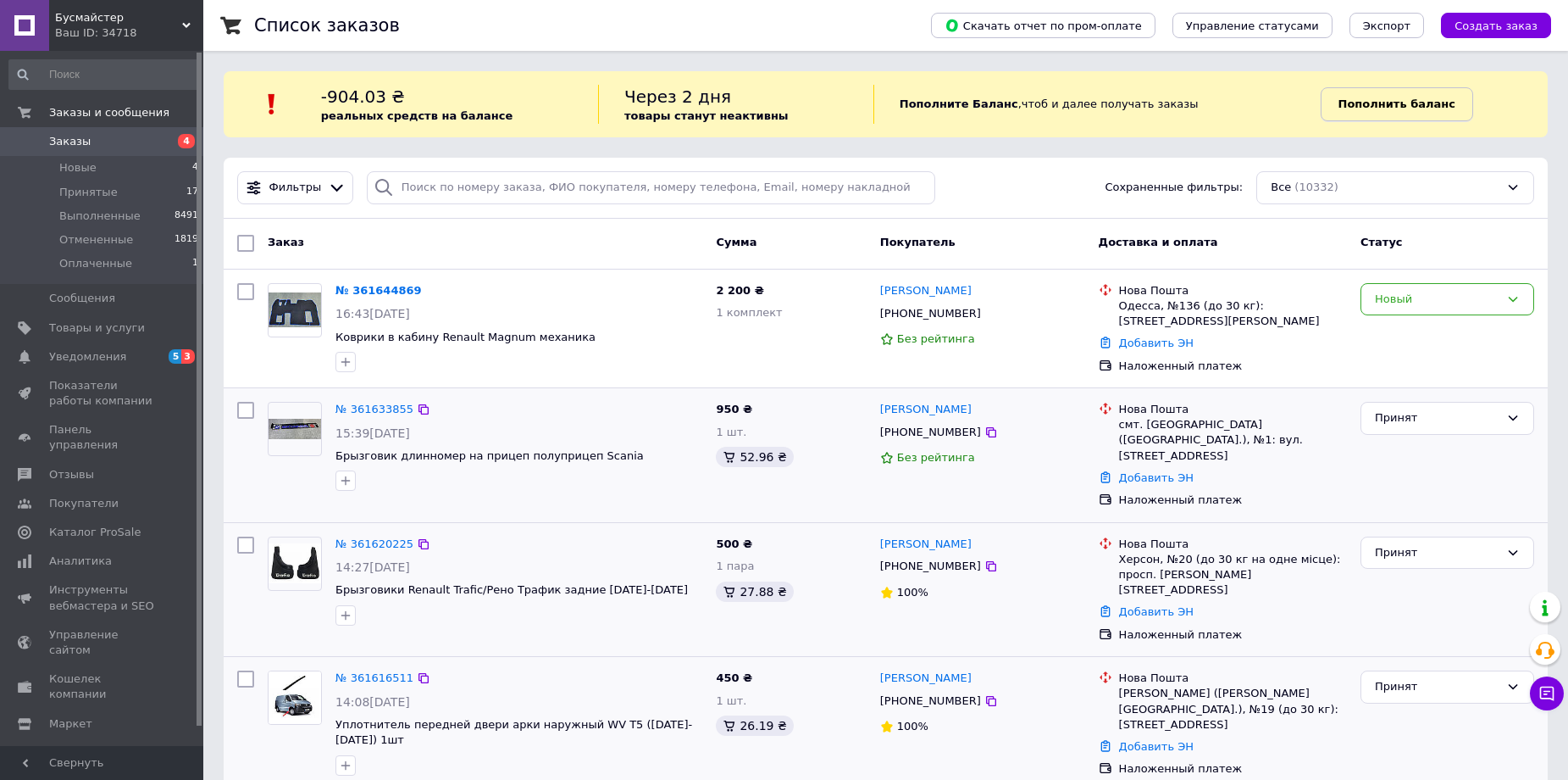
click at [1368, 104] on b "Пополнить баланс" at bounding box center [1396, 103] width 117 height 13
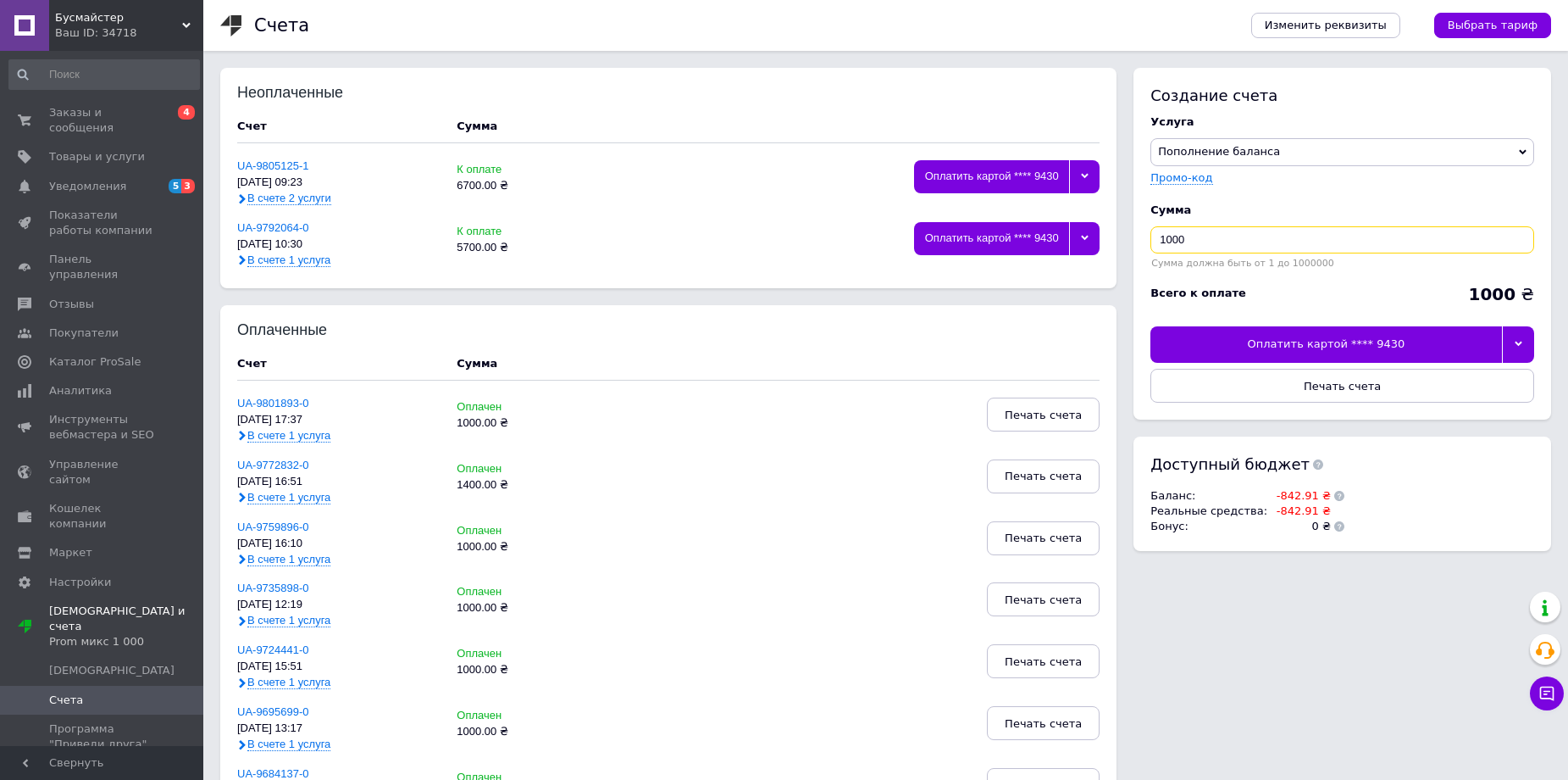
drag, startPoint x: 1159, startPoint y: 242, endPoint x: 1142, endPoint y: 244, distance: 17.1
click at [1142, 244] on div "Создание счета Услуга Пополнение баланса Premium-дизайн Промо-код Сумма 1000 Су…" at bounding box center [1342, 243] width 418 height 351
type input "2000"
click at [1346, 383] on span "Печать счета" at bounding box center [1342, 386] width 77 height 13
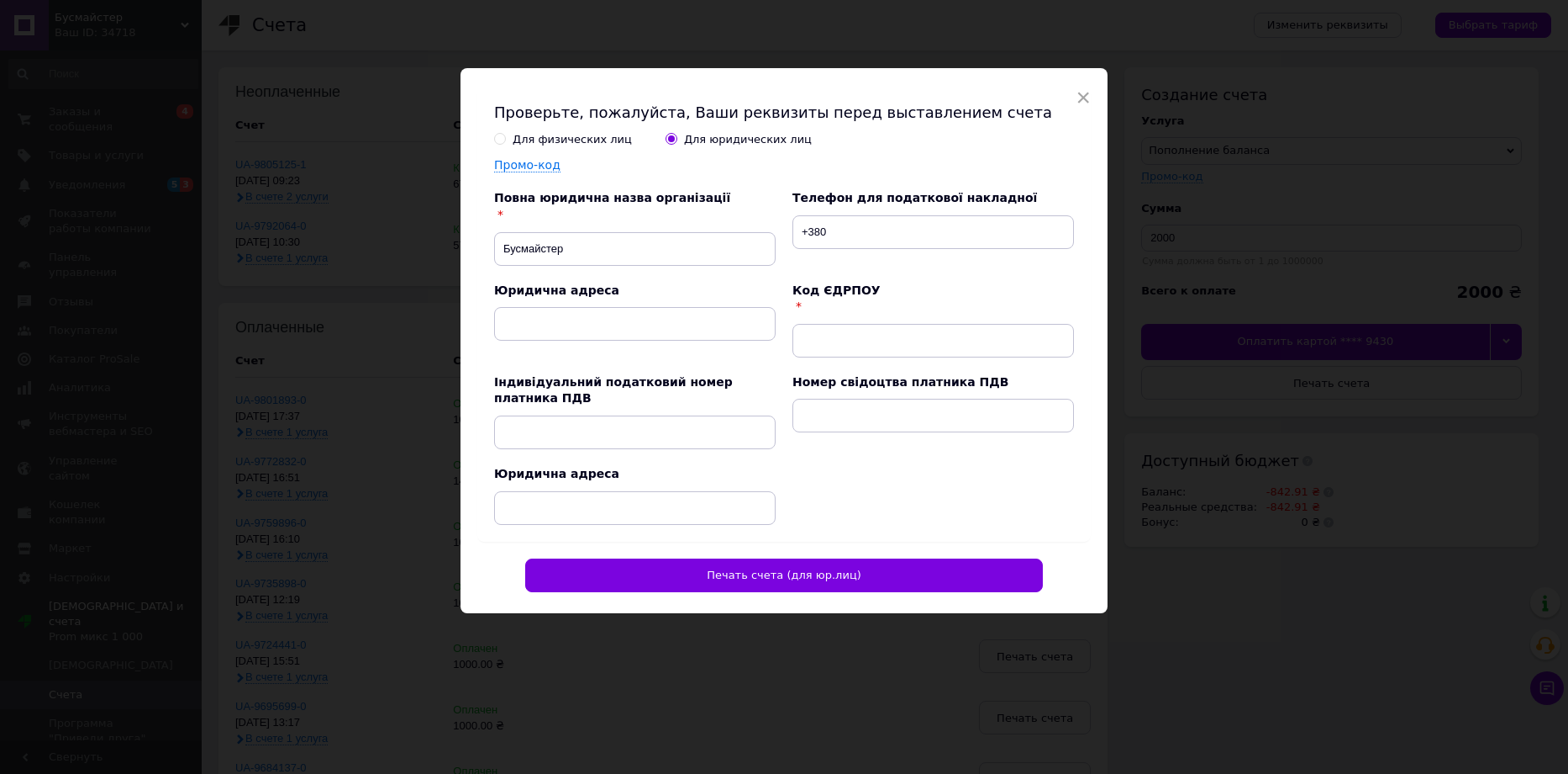
click at [532, 140] on div "Для физических лиц" at bounding box center [572, 139] width 119 height 15
click at [505, 140] on input "Для физических лиц" at bounding box center [500, 138] width 11 height 11
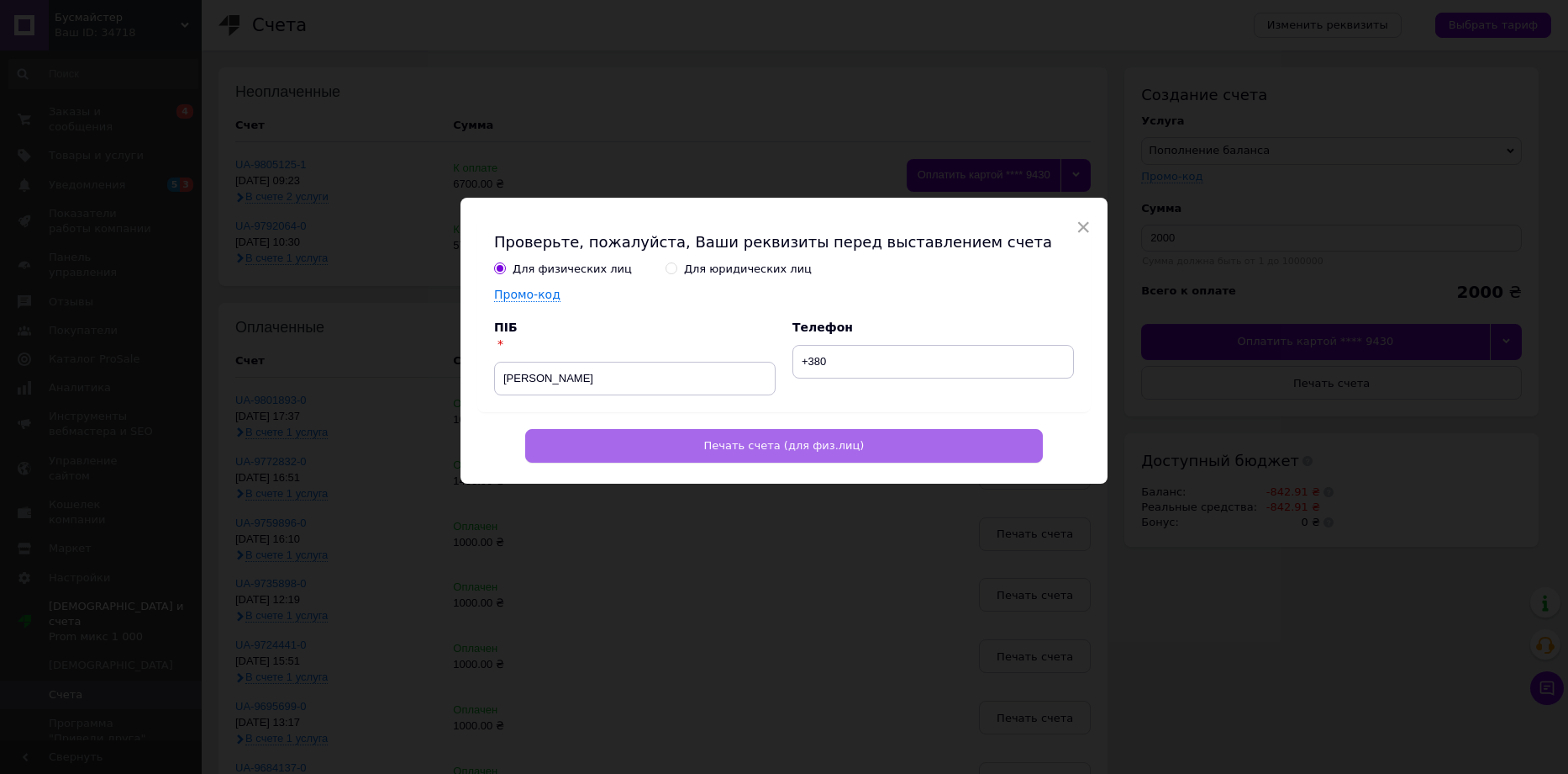
click at [784, 434] on button "Печать счета (для физ.лиц)" at bounding box center [784, 445] width 518 height 34
